Goal: Download file/media

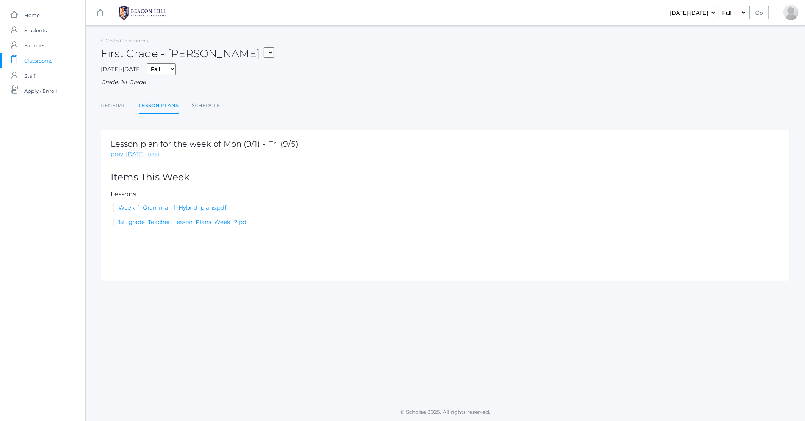
click at [152, 155] on link "next" at bounding box center [154, 154] width 13 height 9
click at [171, 206] on link "Week_3_Grammar_1_Hybrid_plans.pdf" at bounding box center [172, 207] width 109 height 7
click at [196, 209] on link "Week_3_Grammar_1_Hybrid_plans.pdf" at bounding box center [172, 207] width 109 height 7
click at [198, 206] on link "Week_3_Grammar_1_Hybrid_plans.pdf" at bounding box center [172, 207] width 109 height 7
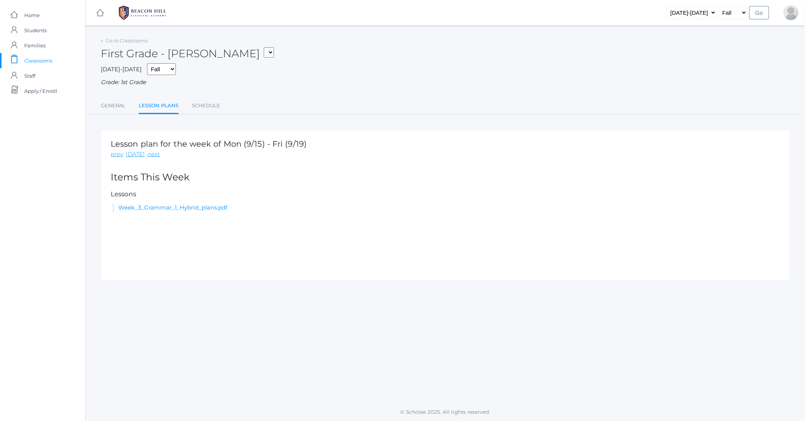
click at [31, 61] on span "Classrooms" at bounding box center [38, 60] width 28 height 15
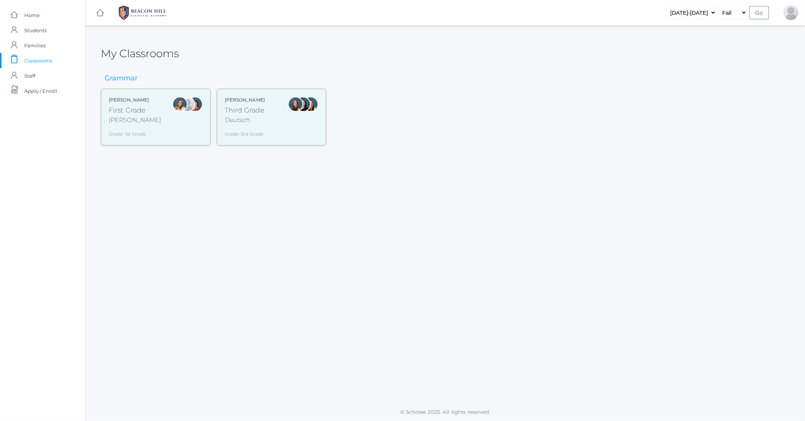
click at [249, 108] on div "Third Grade" at bounding box center [245, 110] width 40 height 10
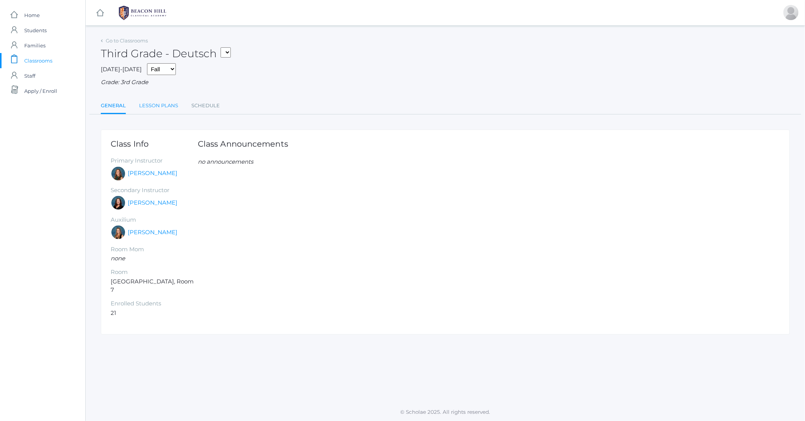
click at [151, 104] on link "Lesson Plans" at bounding box center [158, 105] width 39 height 15
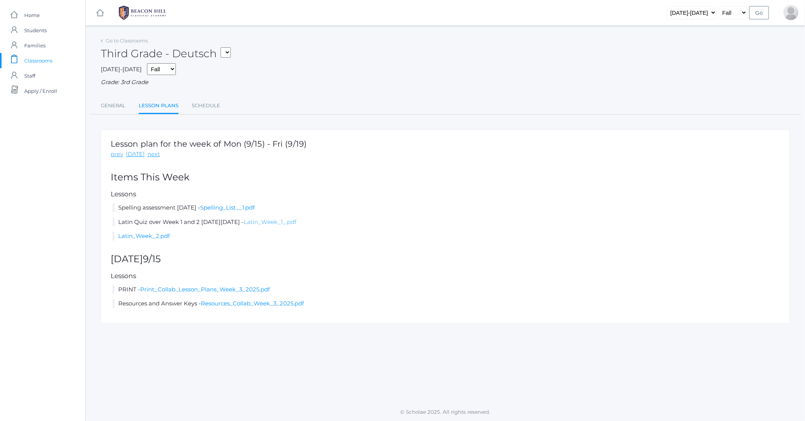
click at [296, 221] on link "Latin_Week_1_.pdf" at bounding box center [270, 221] width 53 height 7
click at [186, 292] on link "Print_Collab_Lesson_Plans_Week_3_2025.pdf" at bounding box center [205, 289] width 130 height 7
